Goal: Task Accomplishment & Management: Manage account settings

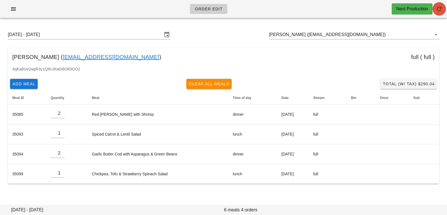
click at [441, 8] on icon "button" at bounding box center [439, 9] width 7 height 7
click at [344, 33] on input "[PERSON_NAME] ([EMAIL_ADDRESS][DOMAIN_NAME])" at bounding box center [346, 34] width 155 height 9
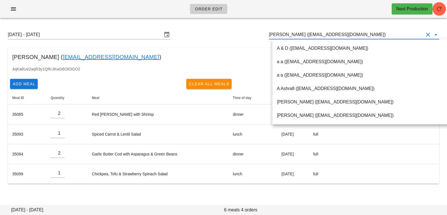
paste input "[EMAIL_ADDRESS][DOMAIN_NAME]"
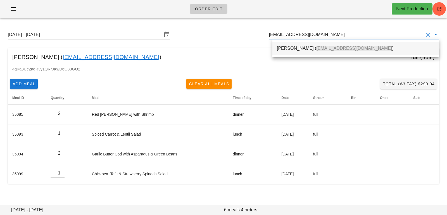
click at [335, 50] on span "[EMAIL_ADDRESS][DOMAIN_NAME]" at bounding box center [355, 48] width 76 height 5
type input "[PERSON_NAME] ([EMAIL_ADDRESS][DOMAIN_NAME])"
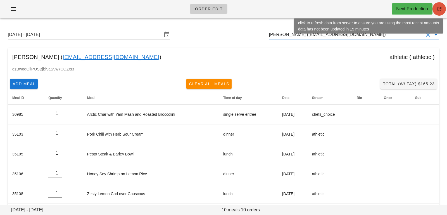
click at [437, 3] on button "button" at bounding box center [439, 8] width 13 height 13
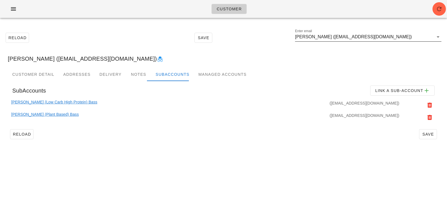
click at [429, 37] on input "[PERSON_NAME] ([EMAIL_ADDRESS][DOMAIN_NAME])" at bounding box center [364, 36] width 139 height 9
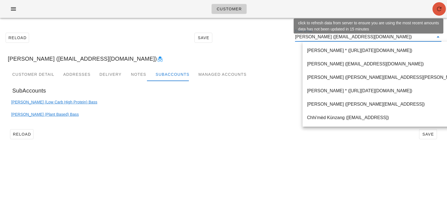
drag, startPoint x: 442, startPoint y: 8, endPoint x: 216, endPoint y: 13, distance: 225.7
click at [442, 8] on icon "button" at bounding box center [439, 9] width 7 height 7
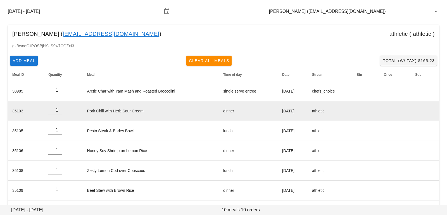
scroll to position [103, 0]
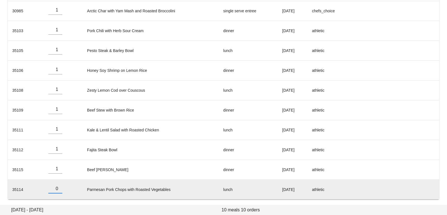
type input "0"
click at [58, 189] on input "0" at bounding box center [55, 188] width 14 height 9
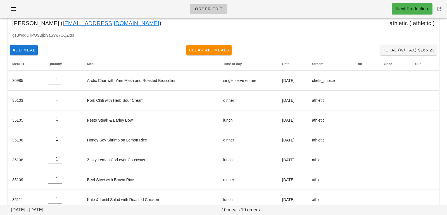
scroll to position [0, 0]
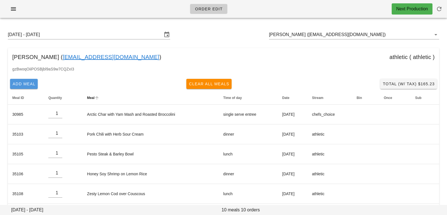
click at [30, 83] on span "Add Meal" at bounding box center [23, 84] width 23 height 4
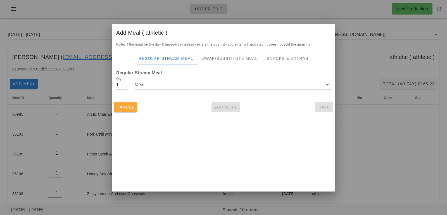
click at [128, 111] on button "Cancel" at bounding box center [125, 107] width 23 height 10
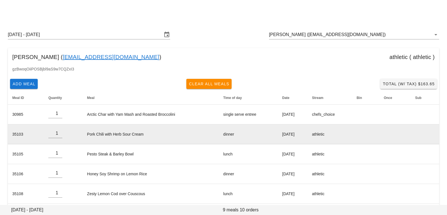
scroll to position [103, 0]
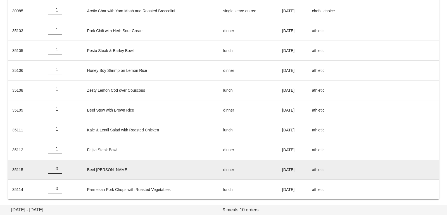
type input "0"
click at [59, 169] on input "0" at bounding box center [55, 168] width 14 height 9
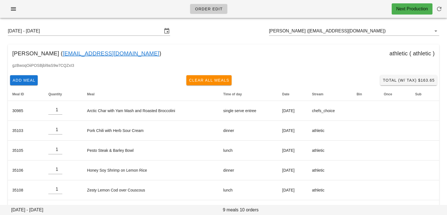
scroll to position [0, 0]
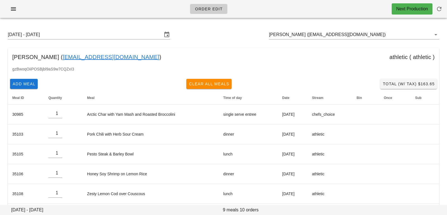
click at [105, 87] on div "Add Meal Clear All Meals Total (w/ Tax) $163.65" at bounding box center [224, 84] width 432 height 15
click at [22, 83] on span "Add Meal" at bounding box center [23, 84] width 23 height 4
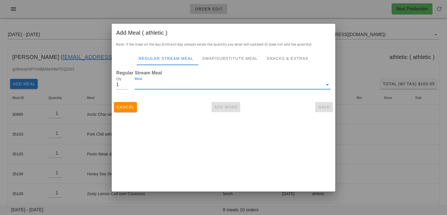
click at [172, 84] on input "Meal" at bounding box center [229, 84] width 189 height 9
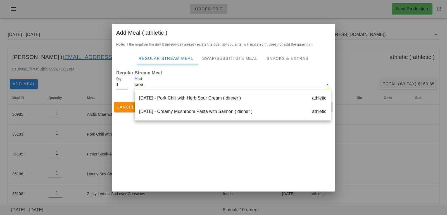
type input "cream"
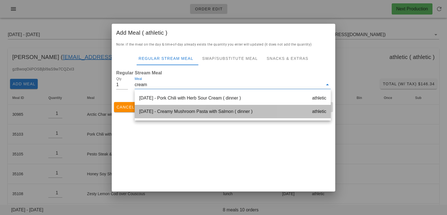
click at [206, 116] on div "Saturday Aug 23 - Creamy Mushroom Pasta with Salmon ( dinner ) athletic" at bounding box center [233, 111] width 196 height 13
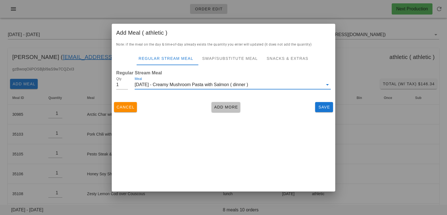
click at [224, 103] on button "Add More" at bounding box center [226, 107] width 29 height 10
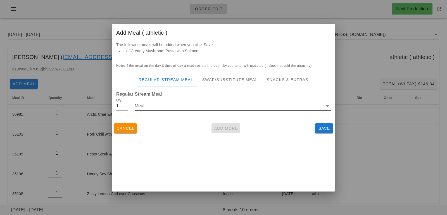
click at [172, 106] on input "Meal" at bounding box center [229, 106] width 189 height 9
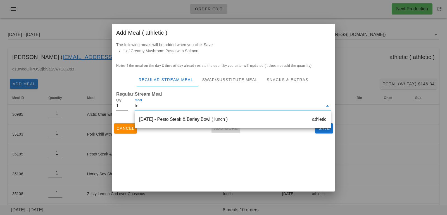
type input "t"
type input "shrim"
drag, startPoint x: 155, startPoint y: 108, endPoint x: 126, endPoint y: 107, distance: 29.7
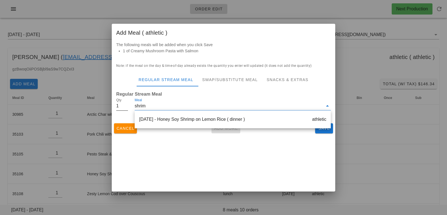
click at [126, 107] on div "Qty 1 Meal shrim" at bounding box center [224, 107] width 222 height 26
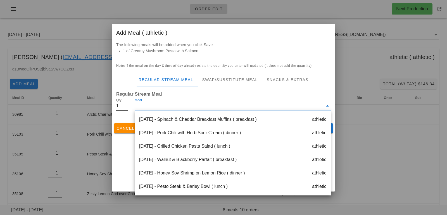
scroll to position [0, 0]
click at [253, 56] on div "The following meals will be added when you click Save 1 of Creamy Mushroom Past…" at bounding box center [224, 50] width 224 height 17
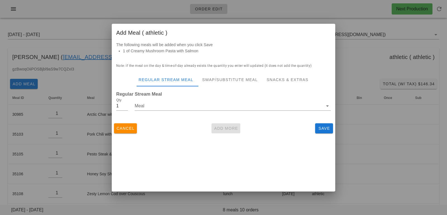
click at [326, 133] on div "Cancel Add More Save" at bounding box center [224, 128] width 224 height 15
click at [324, 126] on span "Save" at bounding box center [324, 128] width 13 height 4
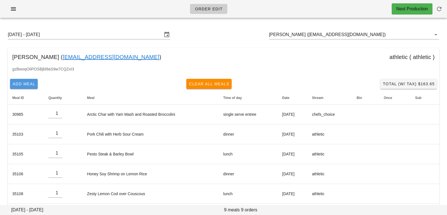
click at [30, 88] on button "Add Meal" at bounding box center [24, 84] width 28 height 10
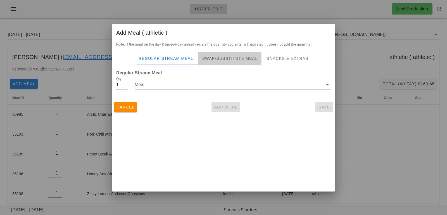
click at [225, 58] on div "Swap/Substitute Meal" at bounding box center [230, 58] width 65 height 13
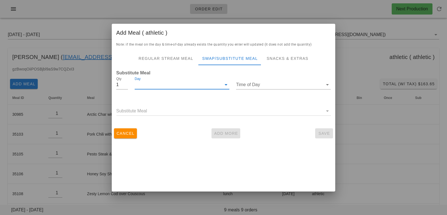
click at [207, 86] on input "Day" at bounding box center [178, 84] width 87 height 9
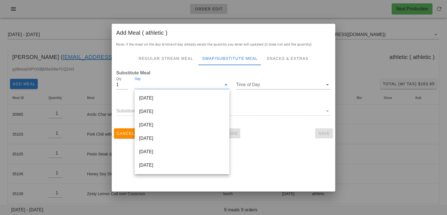
click at [187, 151] on div "Friday Aug 22" at bounding box center [182, 151] width 95 height 13
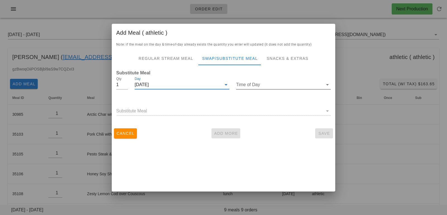
click at [249, 85] on input "Time of Day" at bounding box center [279, 84] width 87 height 9
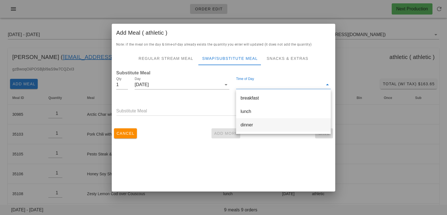
click at [251, 123] on div "dinner" at bounding box center [284, 124] width 86 height 5
type input "dinner"
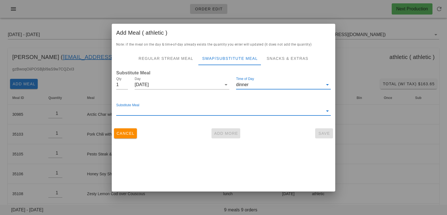
click at [237, 111] on input "Substitute Meal" at bounding box center [219, 111] width 207 height 9
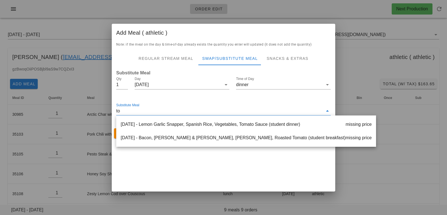
type input "t"
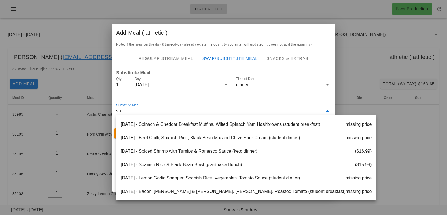
type input "s"
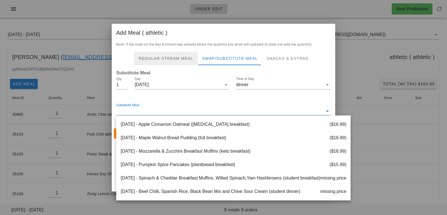
click at [195, 64] on div "Regular Stream Meal" at bounding box center [166, 58] width 64 height 13
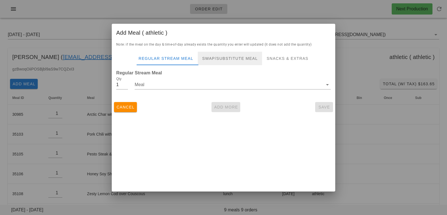
click at [217, 60] on div "Swap/Substitute Meal" at bounding box center [230, 58] width 65 height 13
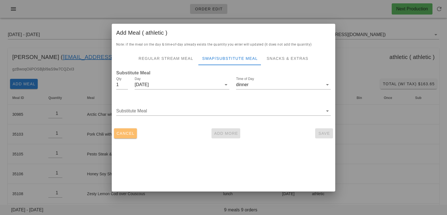
click at [131, 133] on span "Cancel" at bounding box center [125, 133] width 18 height 4
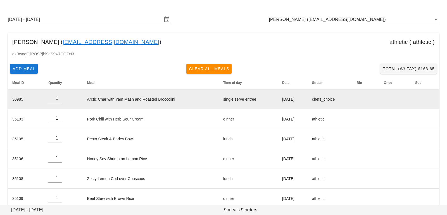
scroll to position [15, 0]
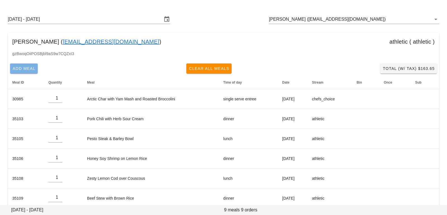
click at [34, 69] on span "Add Meal" at bounding box center [23, 68] width 23 height 4
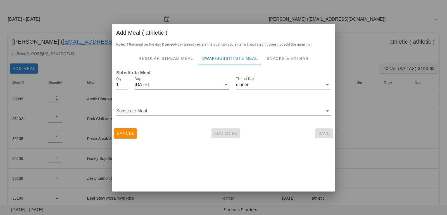
click at [166, 84] on input "Day" at bounding box center [185, 84] width 73 height 9
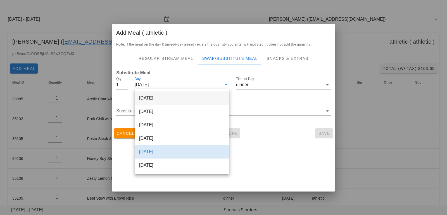
click at [168, 98] on div "[DATE]" at bounding box center [182, 97] width 95 height 13
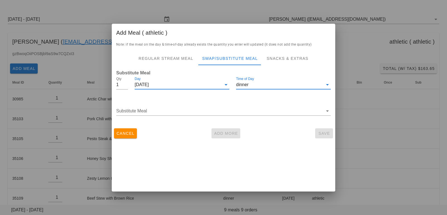
click at [255, 83] on input "dinner" at bounding box center [279, 84] width 87 height 9
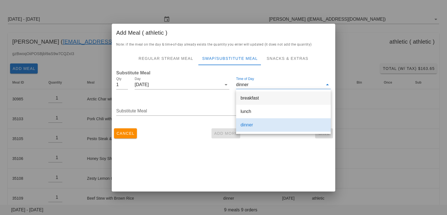
click at [254, 96] on div "breakfast" at bounding box center [284, 97] width 86 height 5
type input "breakfast"
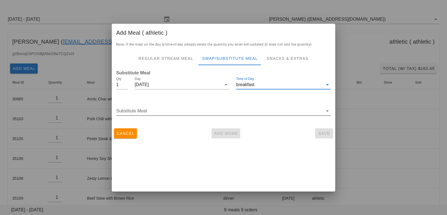
click at [236, 108] on input "Substitute Meal" at bounding box center [219, 111] width 207 height 9
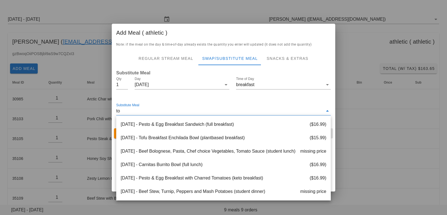
type input "t"
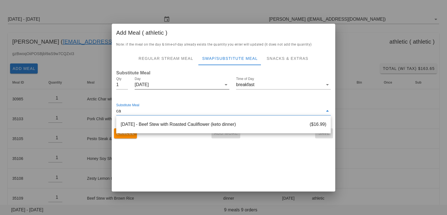
type input "c"
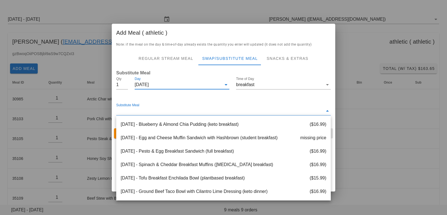
click at [181, 86] on input "Day" at bounding box center [185, 84] width 73 height 9
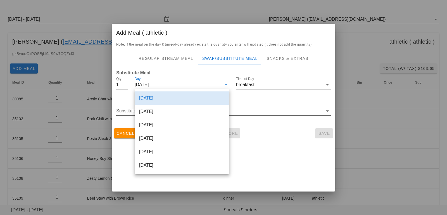
click at [257, 114] on input "Substitute Meal" at bounding box center [219, 111] width 207 height 9
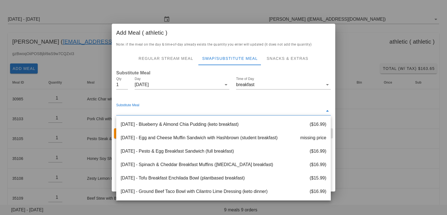
click at [103, 131] on div at bounding box center [223, 107] width 447 height 215
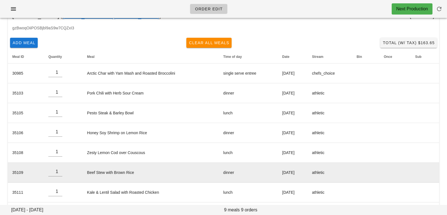
scroll to position [0, 0]
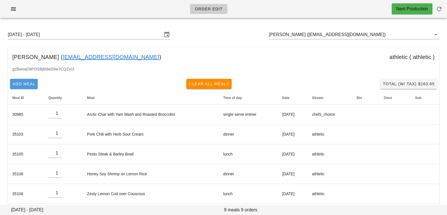
click at [32, 83] on span "Add Meal" at bounding box center [23, 84] width 23 height 4
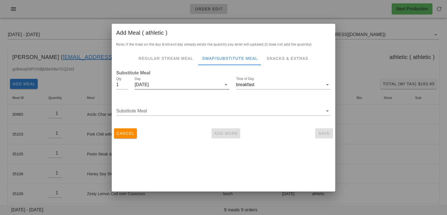
click at [210, 82] on input "Day" at bounding box center [185, 84] width 73 height 9
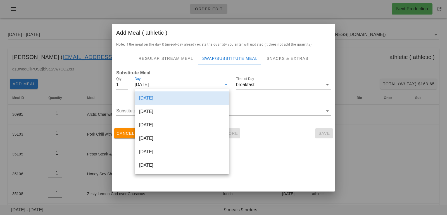
click at [187, 138] on div "[DATE]" at bounding box center [182, 138] width 95 height 13
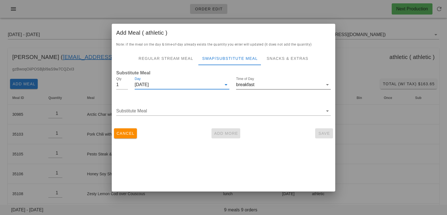
click at [254, 87] on input "breakfast" at bounding box center [279, 84] width 87 height 9
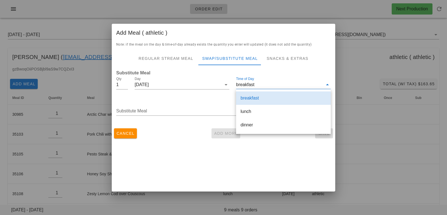
click at [252, 96] on div "breakfast" at bounding box center [284, 97] width 86 height 5
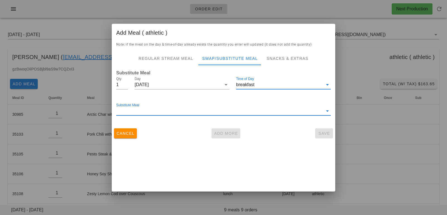
click at [214, 114] on input "Substitute Meal" at bounding box center [219, 111] width 207 height 9
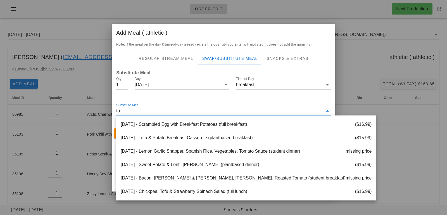
type input "t"
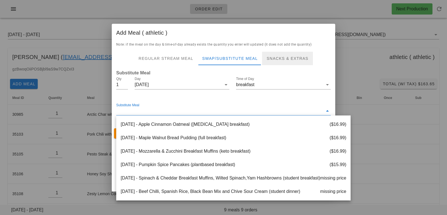
click at [289, 58] on div "Snacks & Extras" at bounding box center [287, 58] width 51 height 13
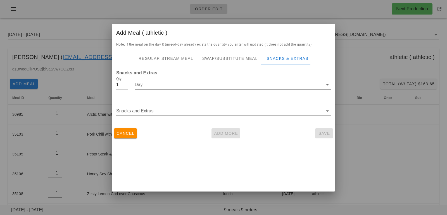
click at [207, 80] on input "Day" at bounding box center [229, 84] width 189 height 9
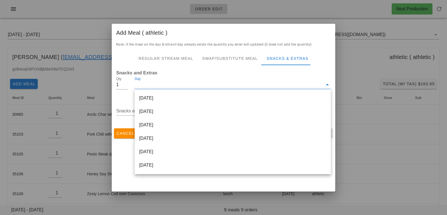
click at [156, 151] on div "Friday Aug 22" at bounding box center [233, 151] width 196 height 13
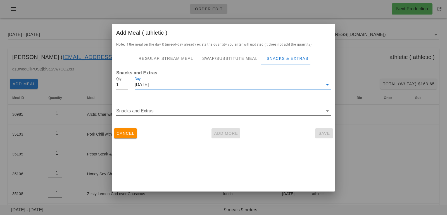
click at [162, 113] on input "Snacks and Extras" at bounding box center [219, 111] width 207 height 9
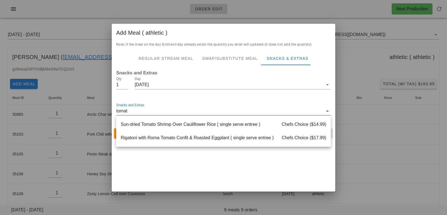
type input "tomato"
click at [171, 122] on div "Sun-dried Tomato Shrimp Over Cauliflower Rice ( single serve entree ) Chefs Cho…" at bounding box center [223, 124] width 215 height 13
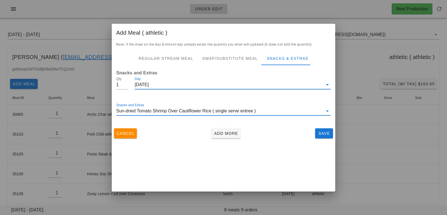
click at [194, 81] on input "Day" at bounding box center [236, 84] width 175 height 9
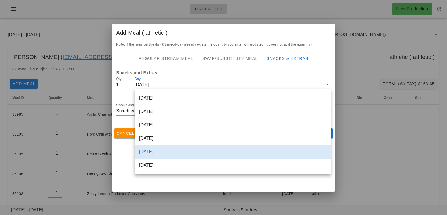
click at [124, 166] on div "Add Meal ( athletic ) Note: if the meal on the day & time-of-day already exists…" at bounding box center [224, 108] width 224 height 168
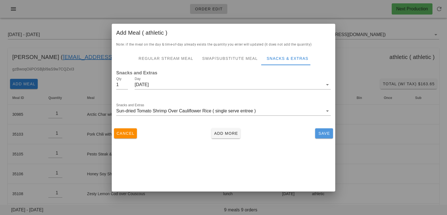
click at [322, 133] on span "Save" at bounding box center [324, 133] width 13 height 4
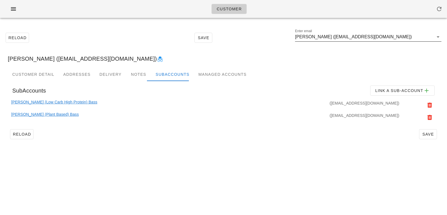
click at [383, 39] on input "Steven Bass (sbass86@gmail.com)" at bounding box center [364, 36] width 139 height 9
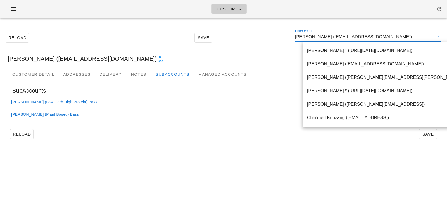
paste input "[EMAIL_ADDRESS][DOMAIN_NAME]"
type input "[EMAIL_ADDRESS][DOMAIN_NAME]"
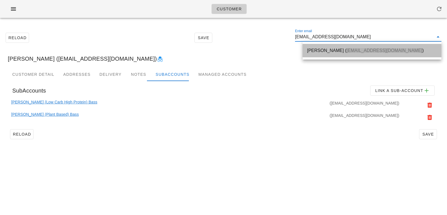
click at [358, 51] on span "[EMAIL_ADDRESS][DOMAIN_NAME]" at bounding box center [385, 50] width 76 height 5
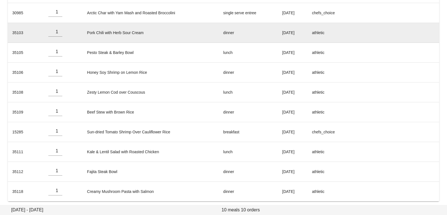
scroll to position [103, 0]
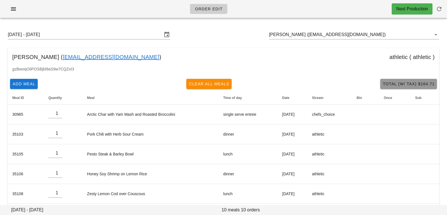
click at [399, 83] on span "Total (w/ Tax) $164.71" at bounding box center [409, 84] width 52 height 4
